Goal: Obtain resource: Download file/media

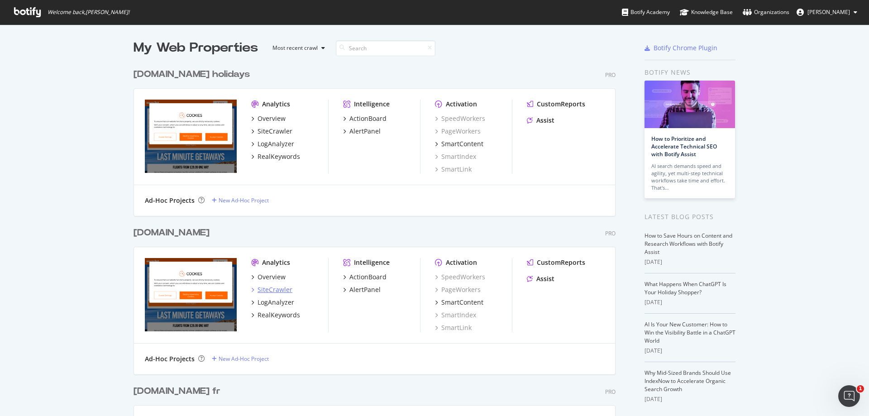
click at [281, 291] on div "SiteCrawler" at bounding box center [274, 289] width 35 height 9
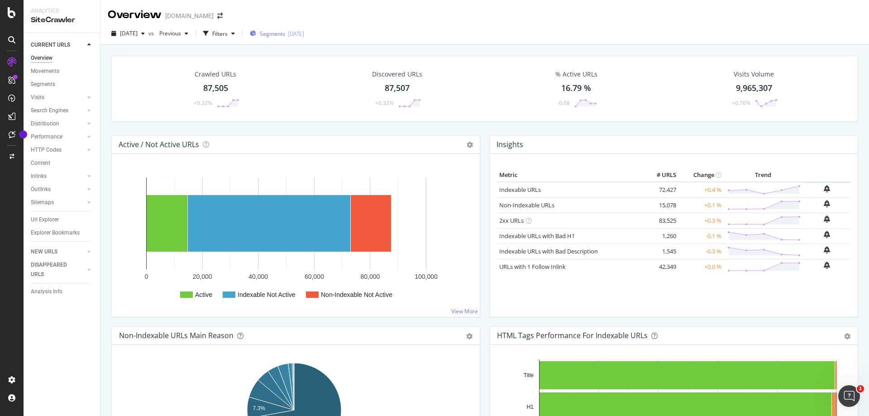
click at [219, 87] on div "87,505" at bounding box center [215, 88] width 25 height 12
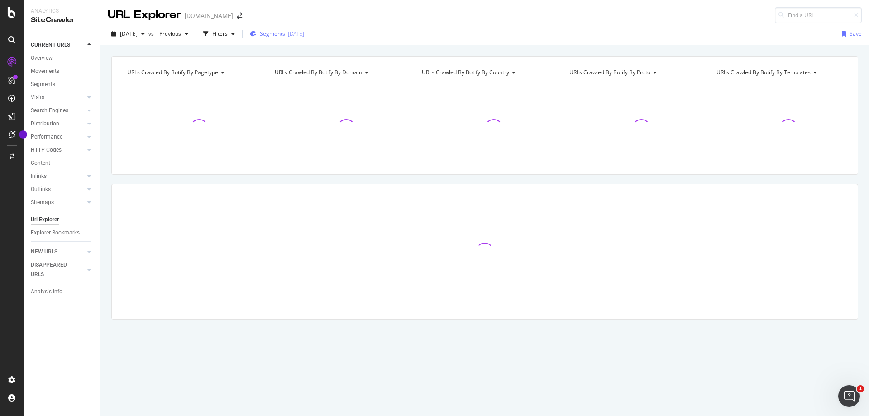
click at [304, 34] on div "2025-08-19" at bounding box center [296, 34] width 16 height 8
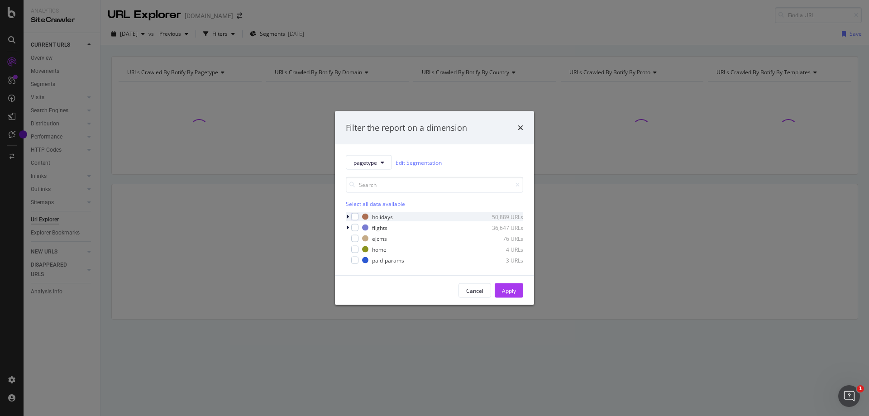
click at [348, 218] on icon "modal" at bounding box center [347, 216] width 3 height 5
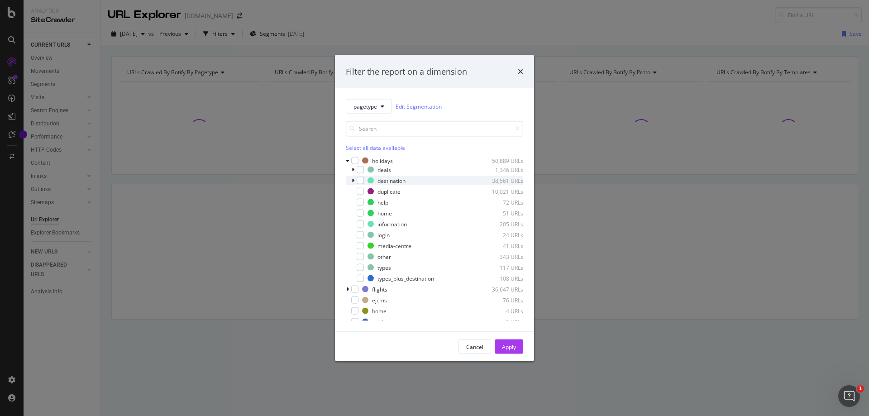
click at [353, 180] on icon "modal" at bounding box center [353, 180] width 3 height 5
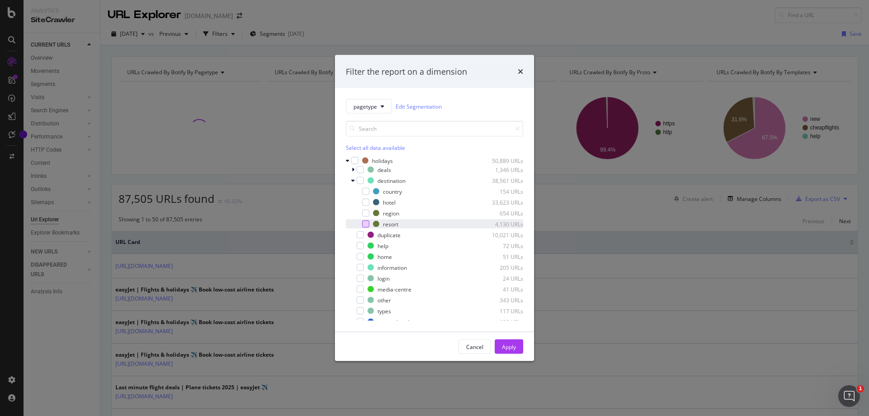
drag, startPoint x: 365, startPoint y: 213, endPoint x: 366, endPoint y: 223, distance: 10.0
click at [365, 215] on div "modal" at bounding box center [365, 213] width 7 height 7
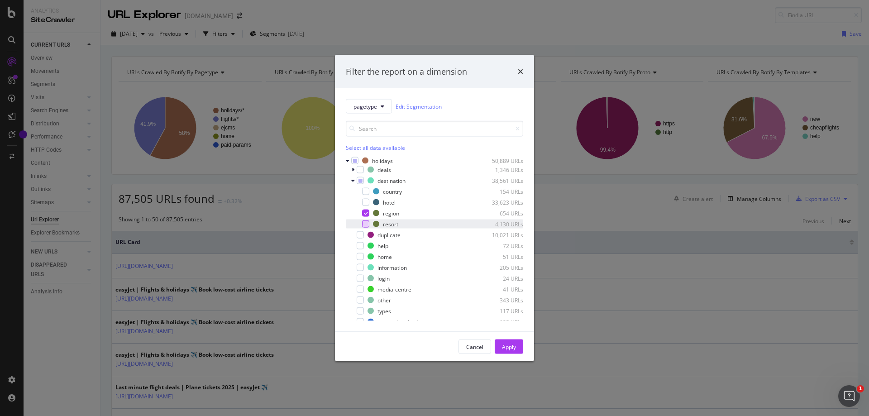
click at [367, 224] on div "modal" at bounding box center [365, 223] width 7 height 7
click at [364, 191] on div "modal" at bounding box center [365, 191] width 7 height 7
click at [506, 348] on div "Apply" at bounding box center [509, 347] width 14 height 8
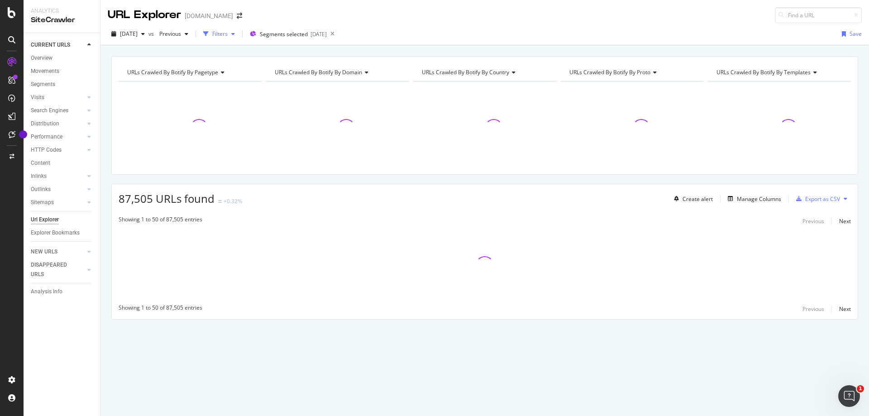
click at [228, 34] on div "Filters" at bounding box center [219, 34] width 15 height 8
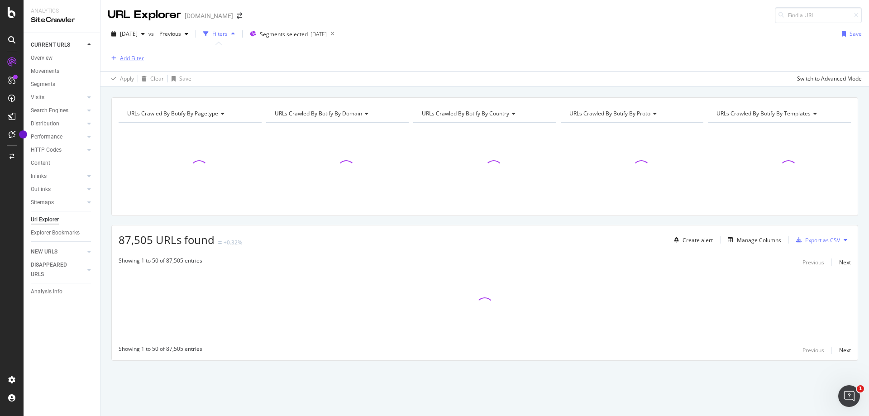
click at [133, 59] on div "Add Filter" at bounding box center [132, 58] width 24 height 8
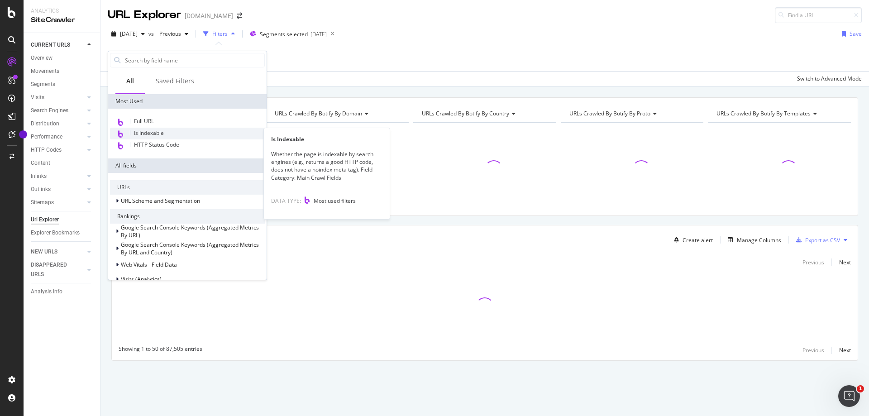
click at [160, 133] on span "Is Indexable" at bounding box center [149, 133] width 30 height 8
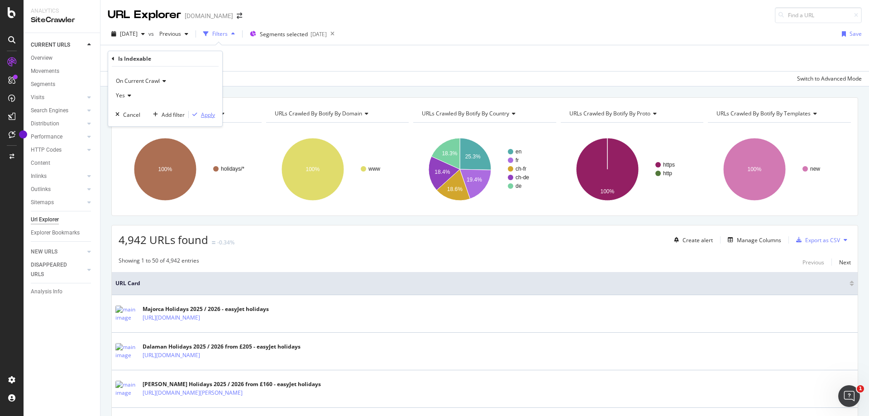
click at [209, 116] on div "Apply" at bounding box center [208, 115] width 14 height 8
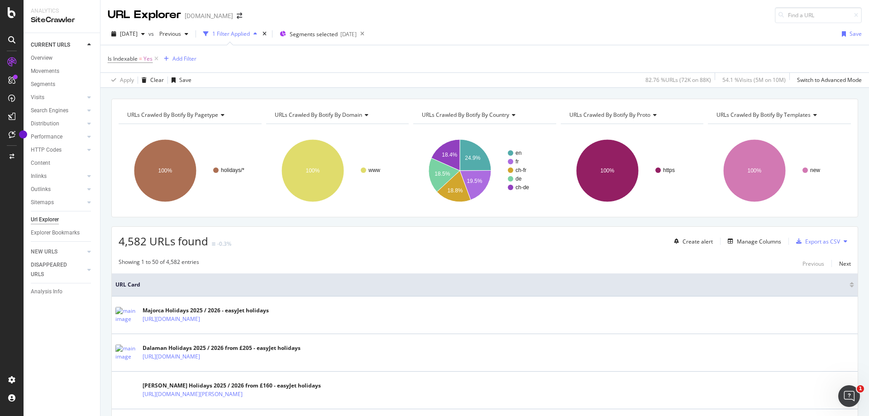
click at [843, 242] on icon at bounding box center [845, 240] width 4 height 5
click at [762, 262] on div "Showing 1 to 50 of 4,582 entries Previous Next" at bounding box center [485, 263] width 746 height 11
click at [817, 245] on div "Export as CSV" at bounding box center [816, 241] width 48 height 14
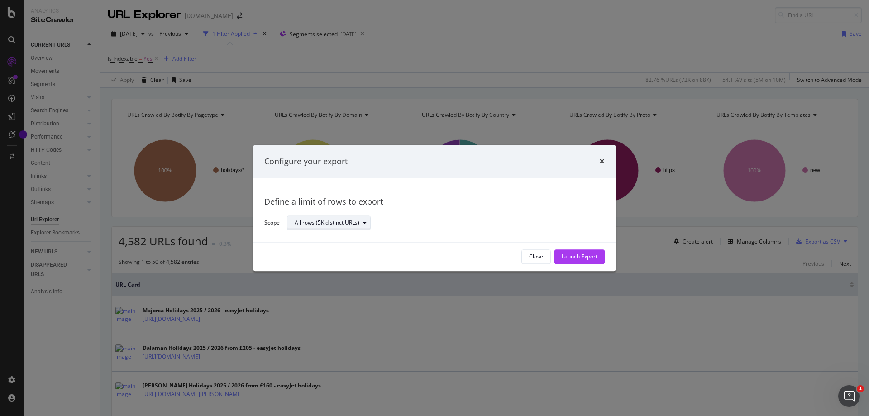
click at [328, 228] on div "All rows (5K distinct URLs)" at bounding box center [333, 223] width 76 height 13
click at [572, 253] on div "Launch Export" at bounding box center [580, 257] width 36 height 8
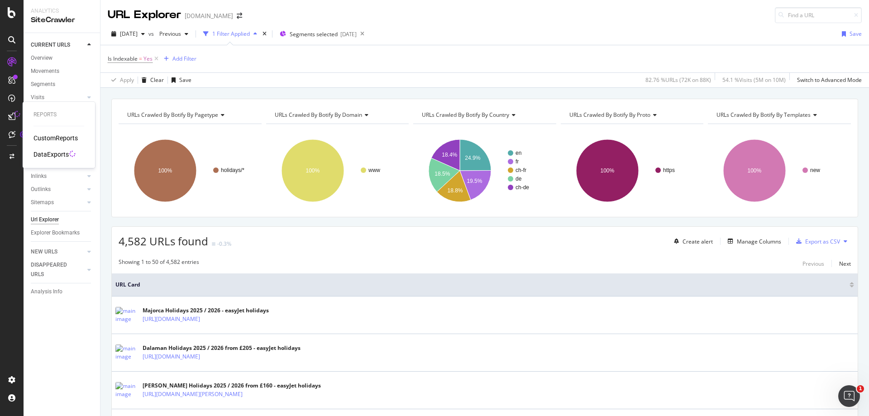
click at [52, 155] on div "DataExports" at bounding box center [50, 154] width 35 height 9
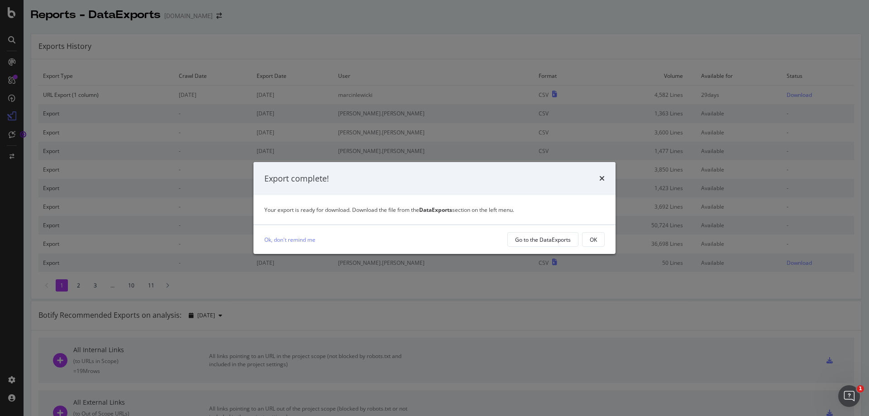
drag, startPoint x: 600, startPoint y: 241, endPoint x: 602, endPoint y: 237, distance: 5.3
click at [600, 241] on button "OK" at bounding box center [593, 239] width 23 height 14
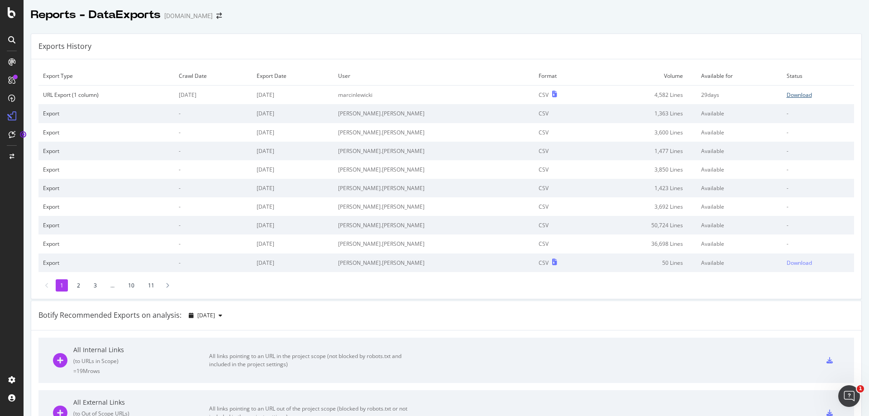
click at [790, 94] on div "Download" at bounding box center [798, 95] width 25 height 8
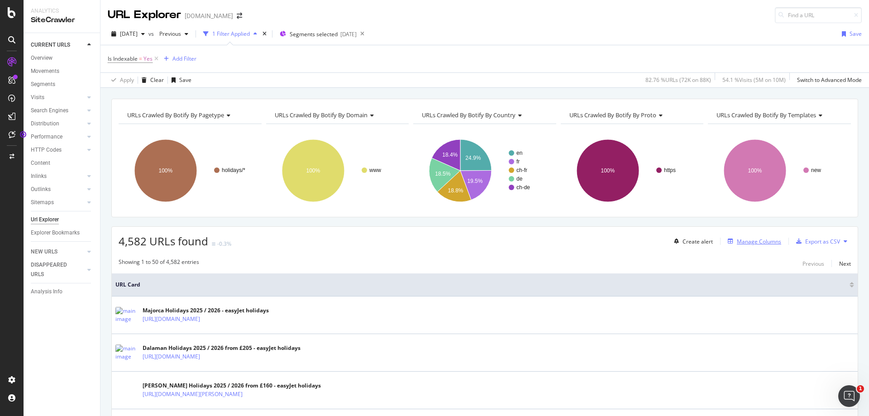
click at [748, 243] on div "Manage Columns" at bounding box center [759, 242] width 44 height 8
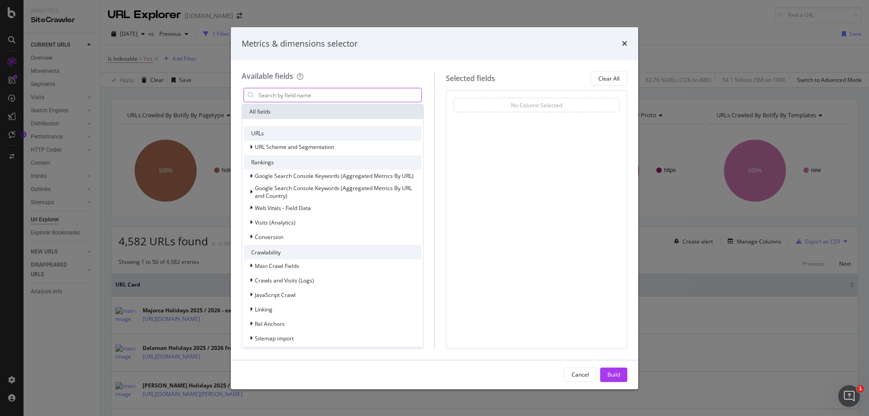
click at [282, 97] on input "modal" at bounding box center [339, 95] width 164 height 14
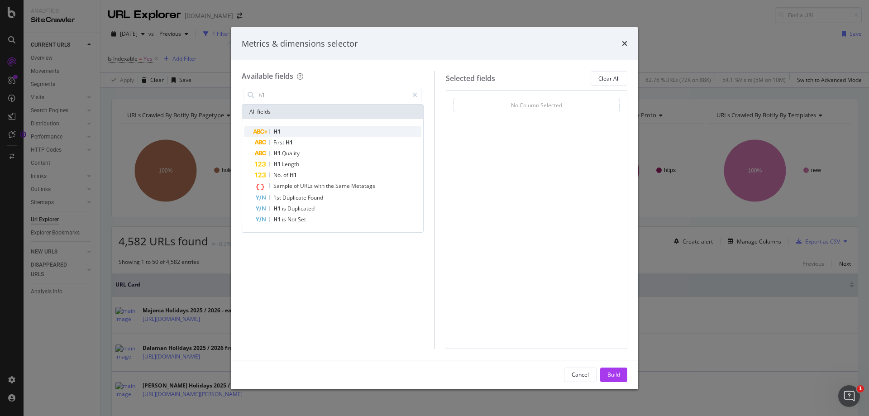
click at [281, 130] on div "H1" at bounding box center [338, 131] width 167 height 11
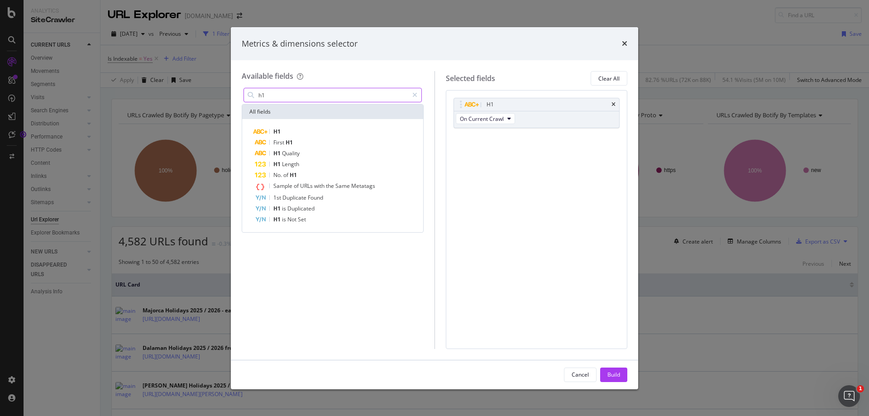
click at [316, 96] on input "h1" at bounding box center [332, 95] width 151 height 14
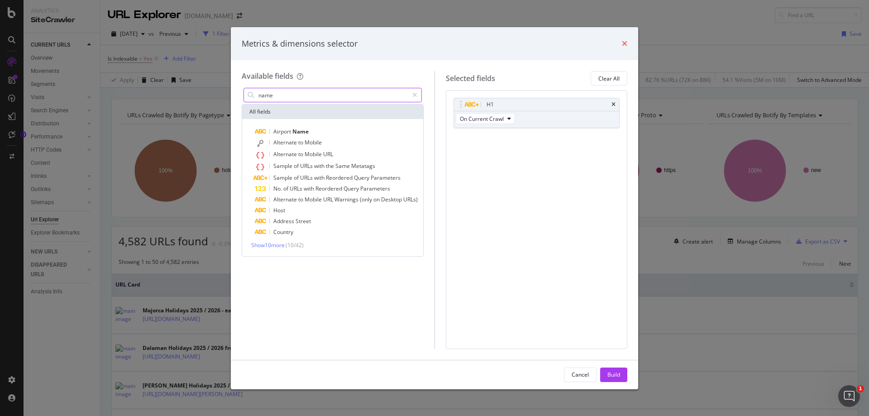
type input "name"
click at [623, 42] on icon "times" at bounding box center [624, 43] width 5 height 7
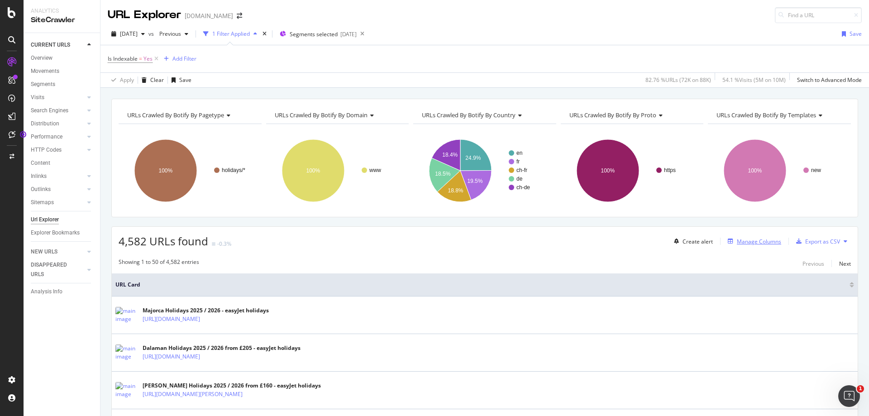
click at [767, 243] on div "Manage Columns" at bounding box center [759, 242] width 44 height 8
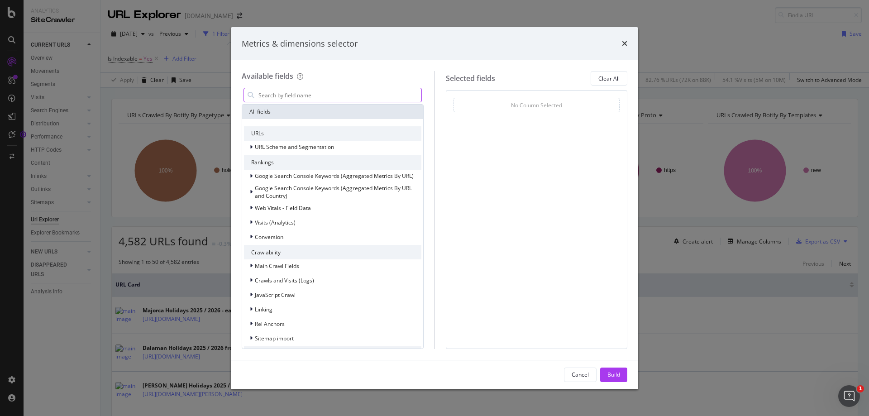
click at [280, 94] on input "modal" at bounding box center [339, 95] width 164 height 14
type input "g"
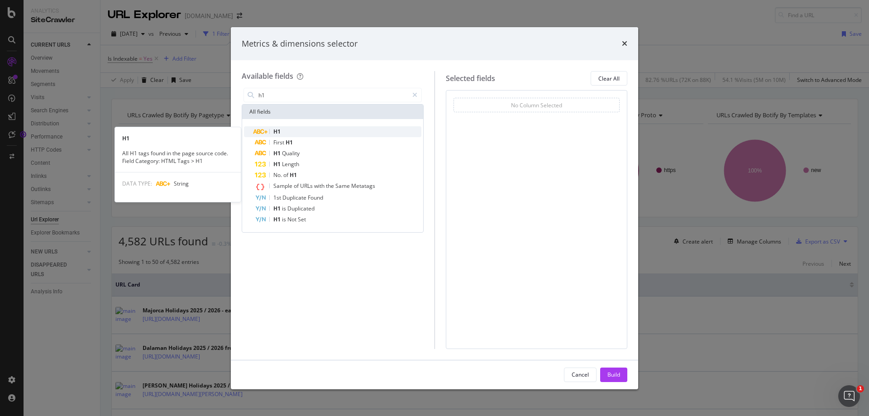
type input "h1"
click at [310, 128] on div "H1" at bounding box center [338, 131] width 167 height 11
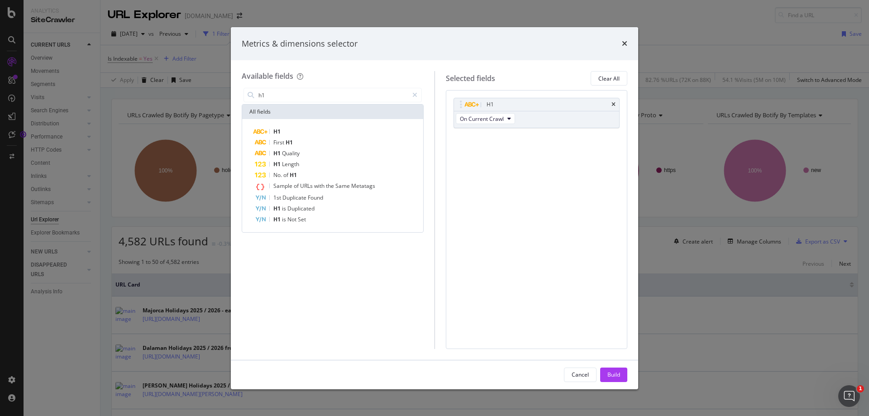
drag, startPoint x: 610, startPoint y: 373, endPoint x: 712, endPoint y: 287, distance: 133.3
click at [611, 373] on div "Build" at bounding box center [613, 375] width 13 height 8
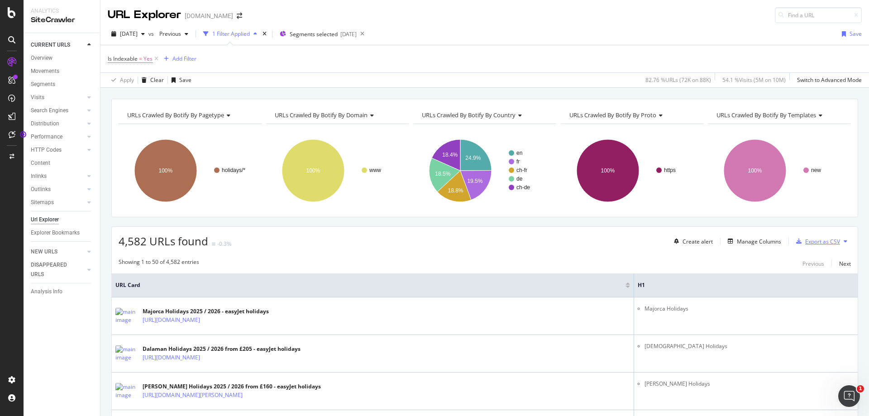
click at [808, 238] on div "Export as CSV" at bounding box center [822, 242] width 35 height 8
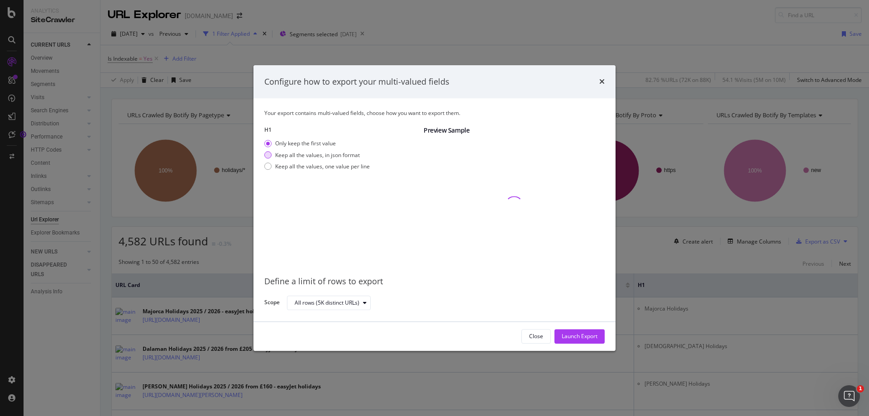
click at [314, 158] on div "Keep all the values, in json format" at bounding box center [317, 155] width 85 height 8
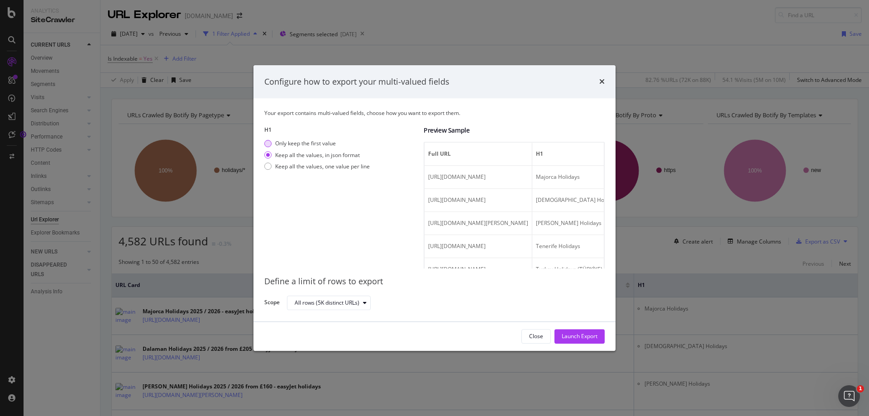
click at [311, 144] on div "Only keep the first value" at bounding box center [305, 144] width 61 height 8
click at [589, 336] on div "Launch Export" at bounding box center [580, 337] width 36 height 8
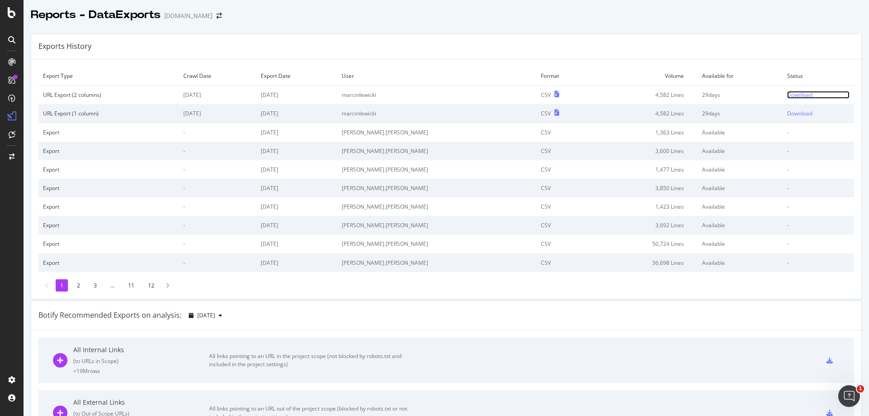
click at [799, 93] on link "Download" at bounding box center [818, 95] width 62 height 8
